Goal: Task Accomplishment & Management: Use online tool/utility

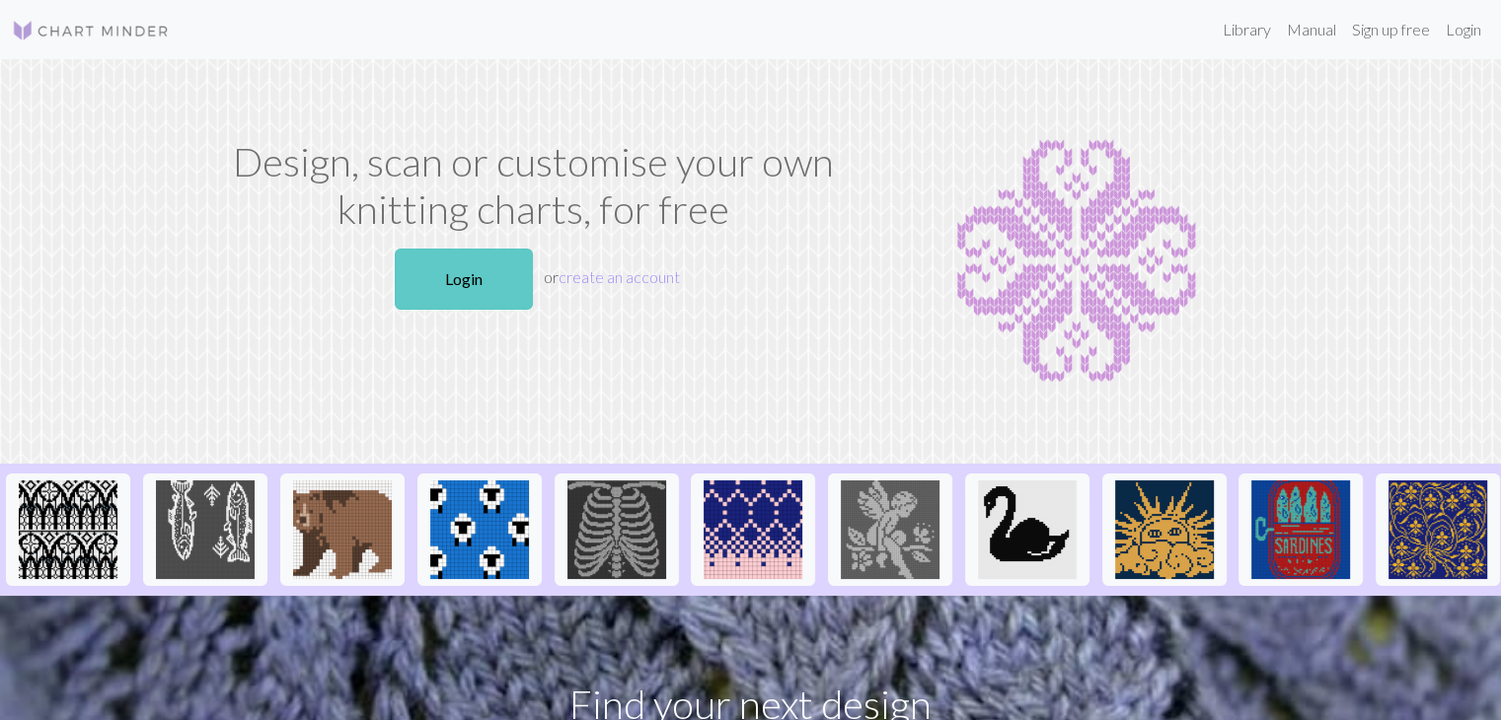
click at [431, 277] on link "Login" at bounding box center [464, 279] width 138 height 61
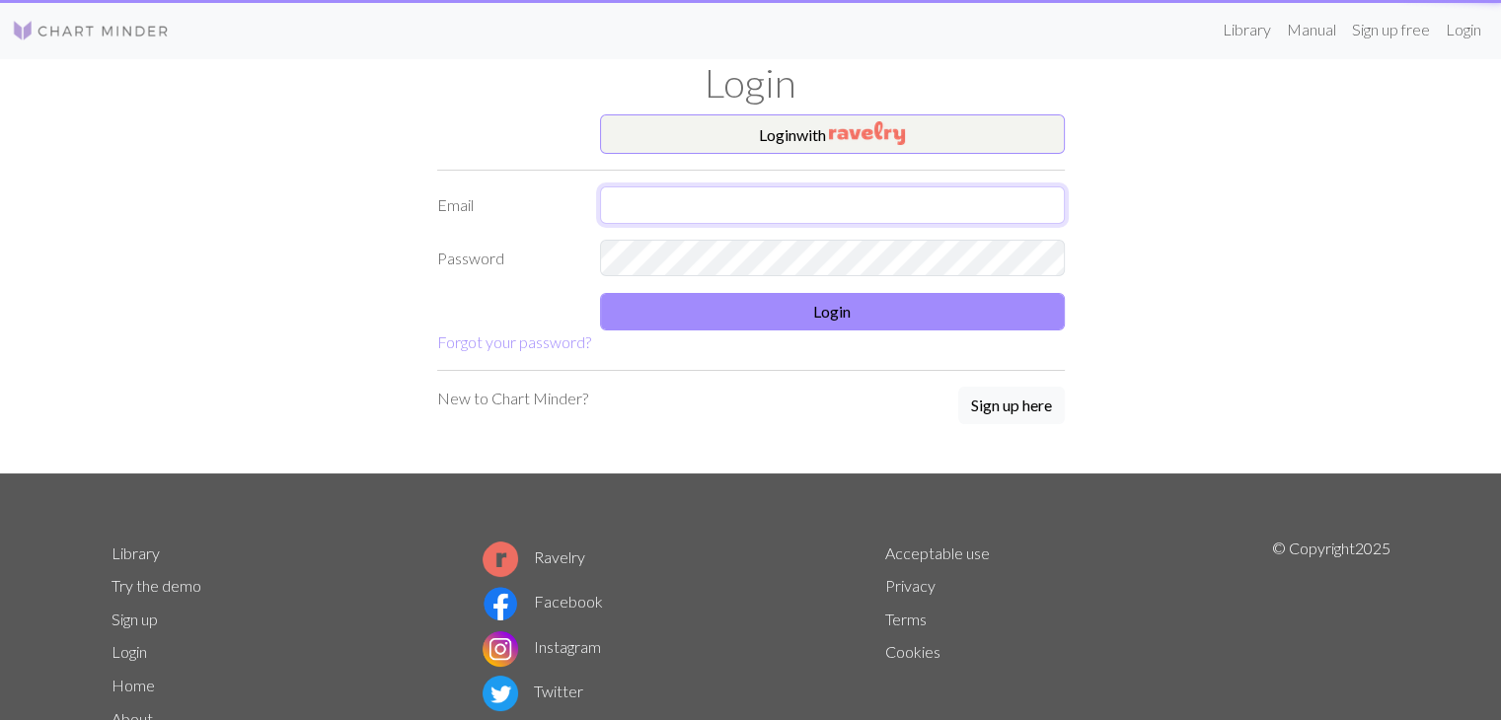
type input "[EMAIL_ADDRESS][DOMAIN_NAME]"
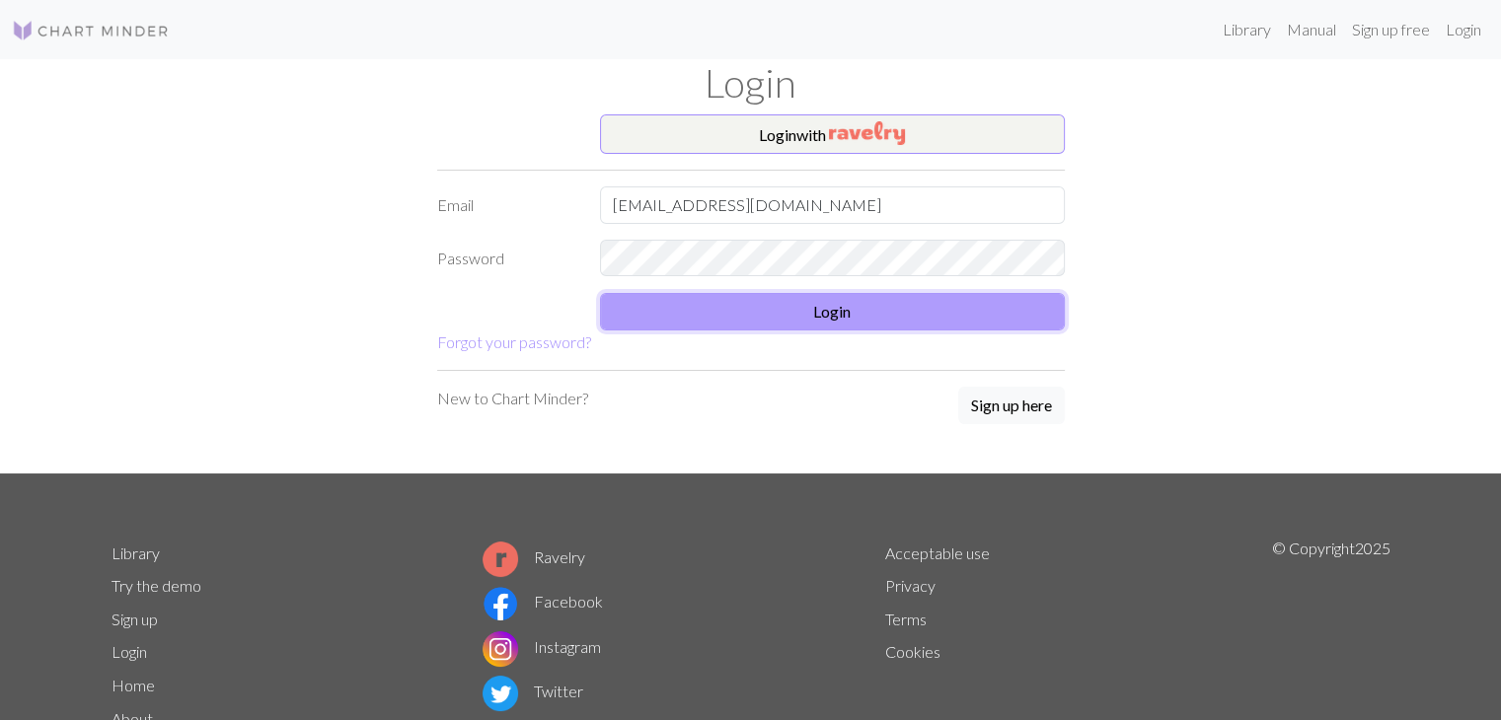
click at [697, 321] on button "Login" at bounding box center [832, 311] width 465 height 37
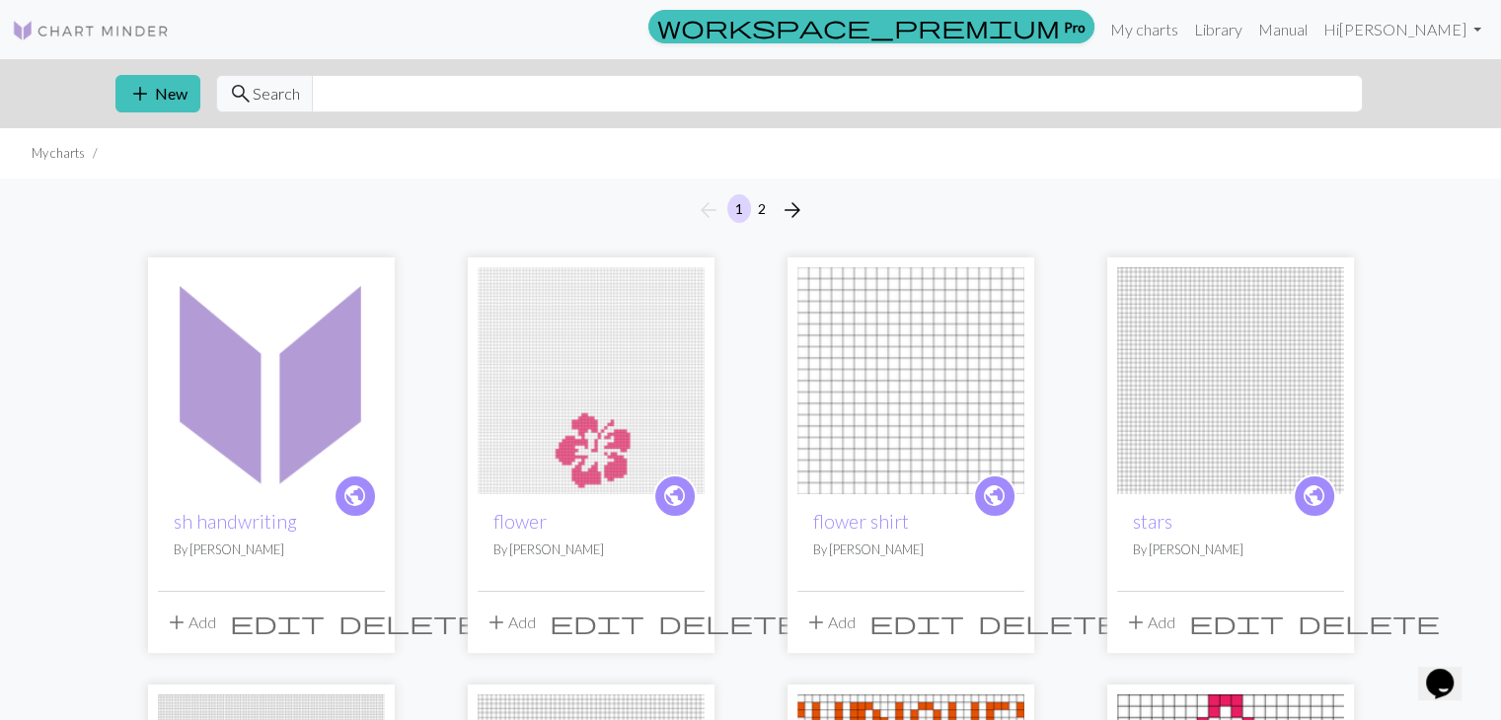
click at [259, 410] on img at bounding box center [271, 380] width 227 height 227
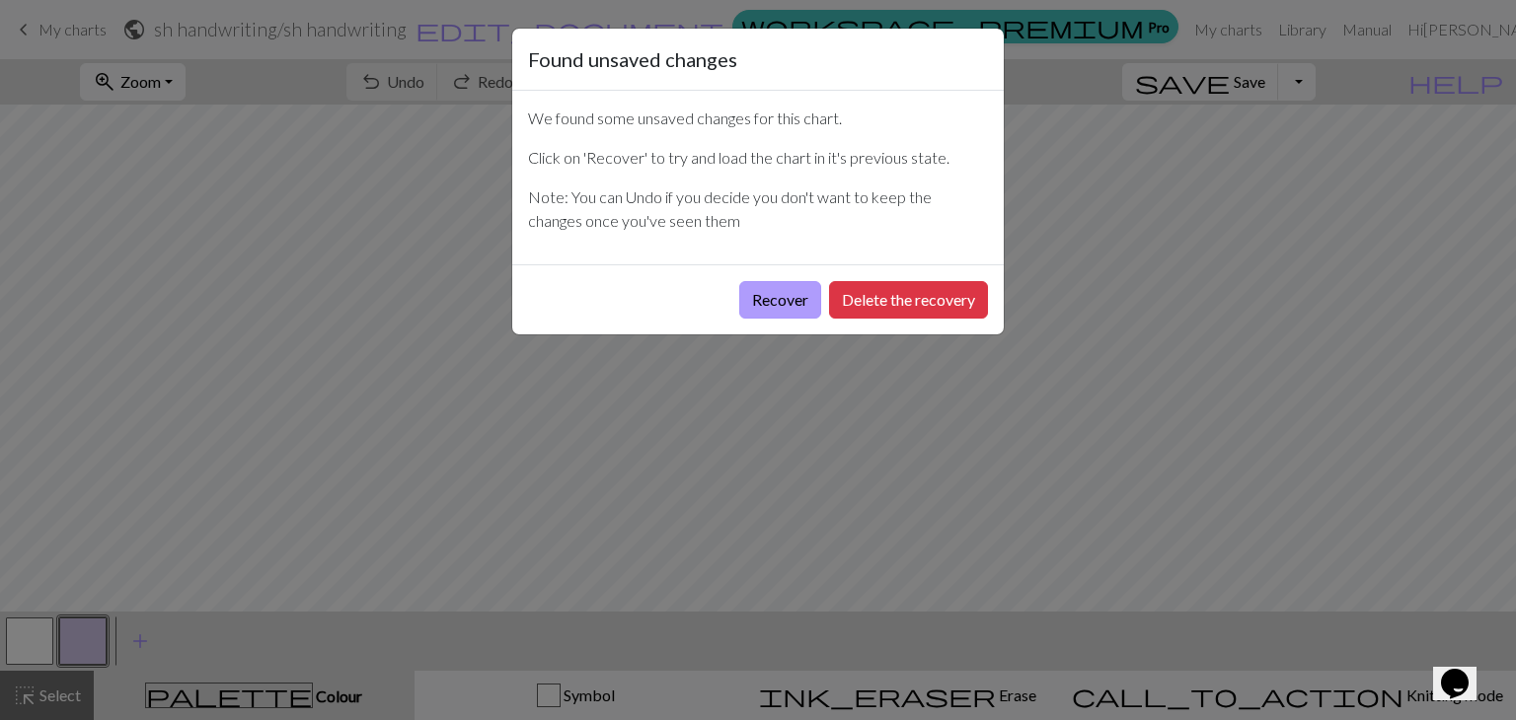
click at [795, 305] on button "Recover" at bounding box center [780, 299] width 82 height 37
